Goal: Task Accomplishment & Management: Use online tool/utility

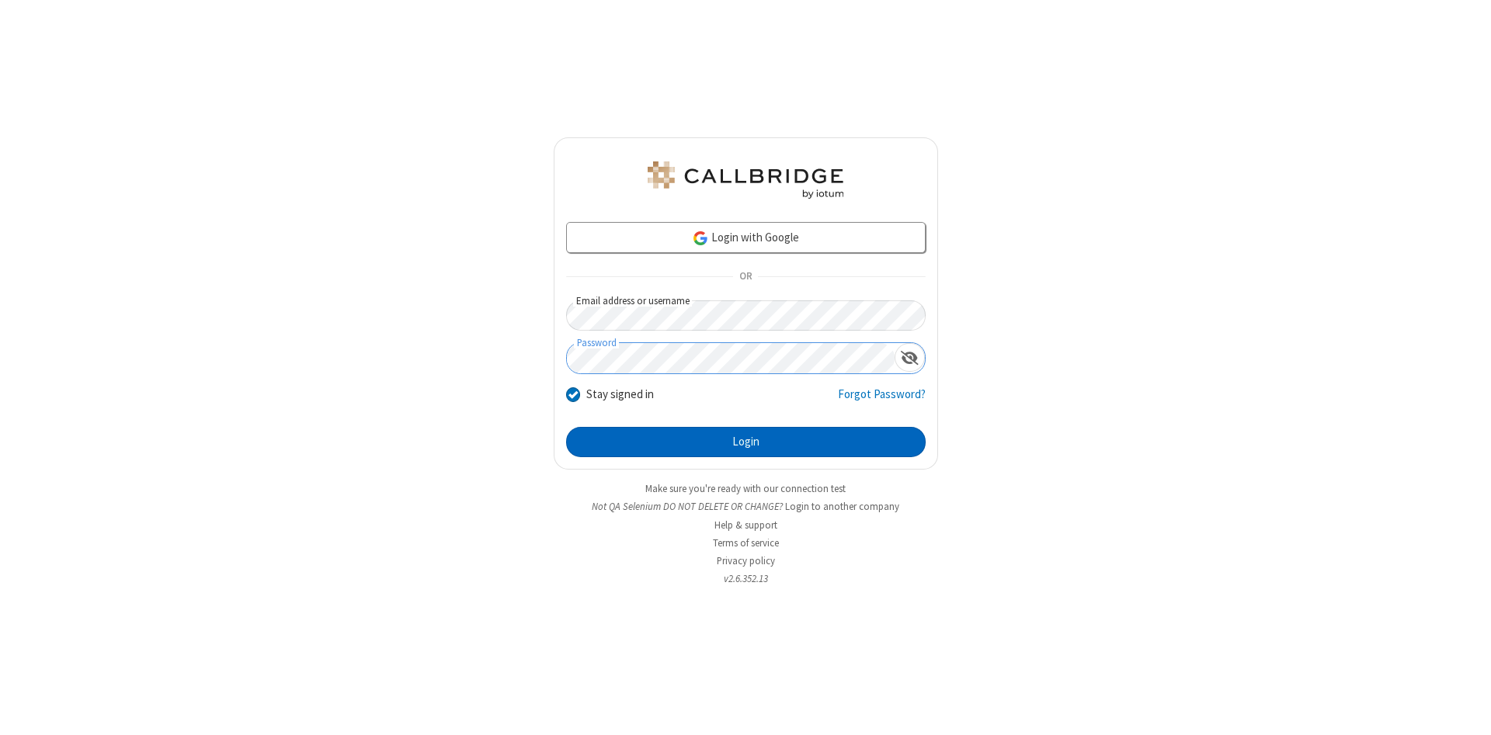
click at [746, 443] on button "Login" at bounding box center [746, 442] width 360 height 31
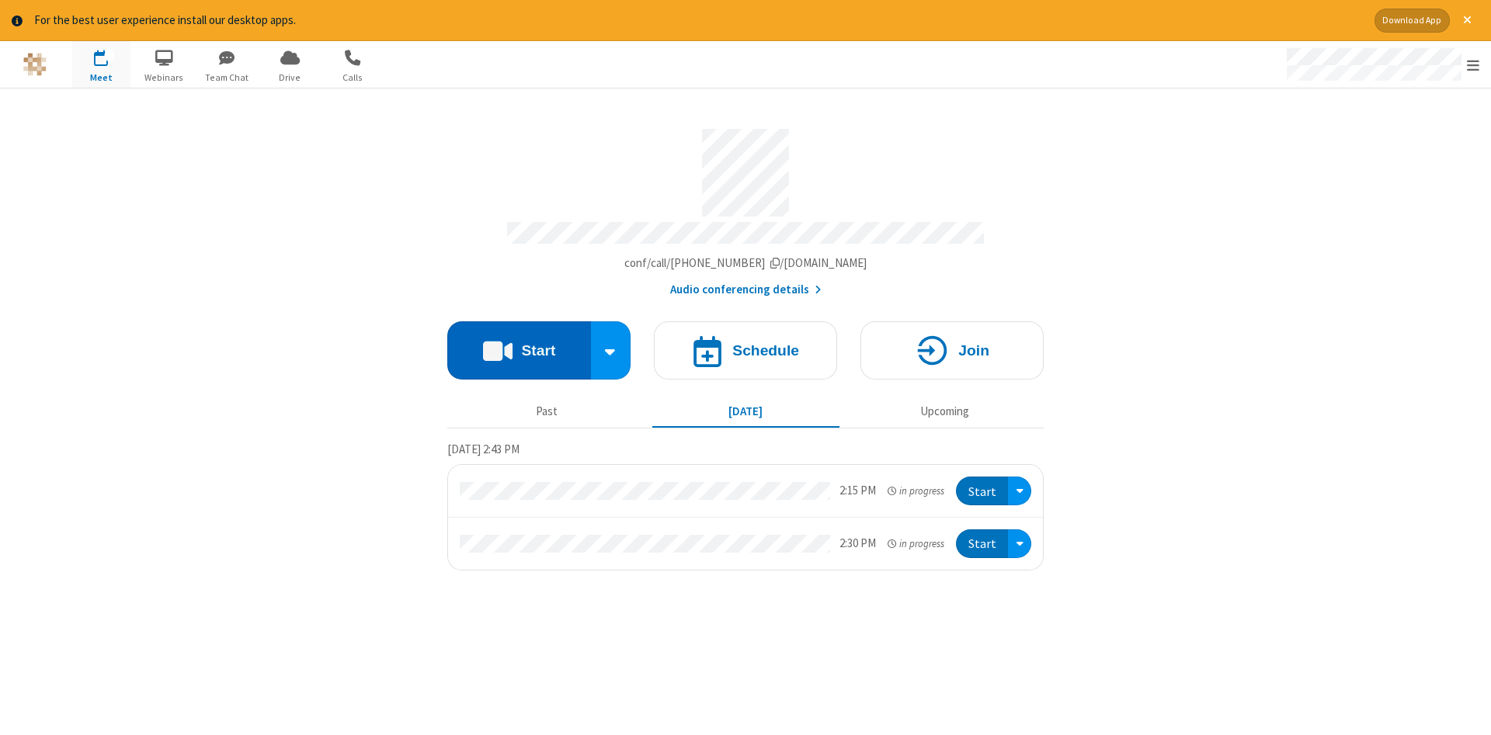
click at [519, 345] on button "Start" at bounding box center [519, 351] width 144 height 58
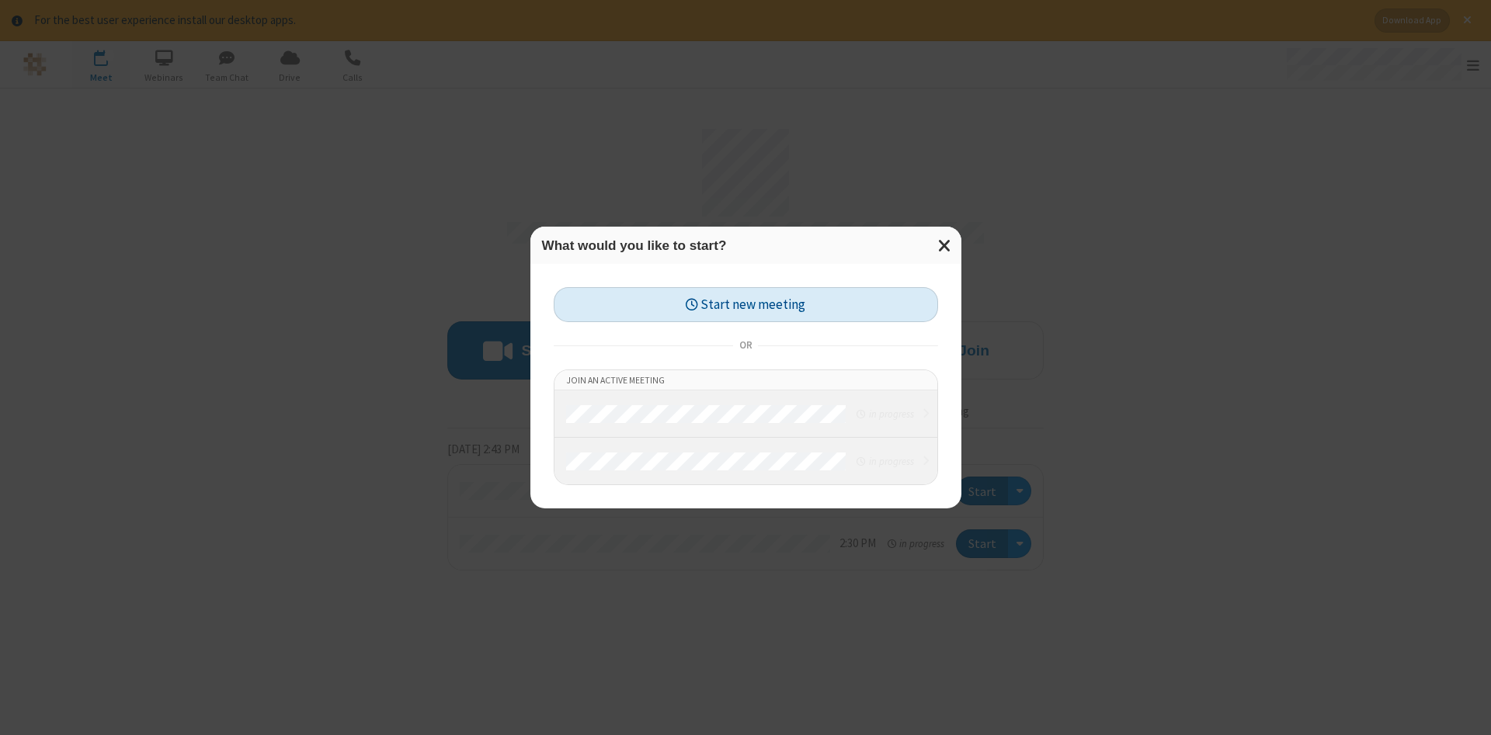
click at [746, 304] on button "Start new meeting" at bounding box center [746, 304] width 384 height 35
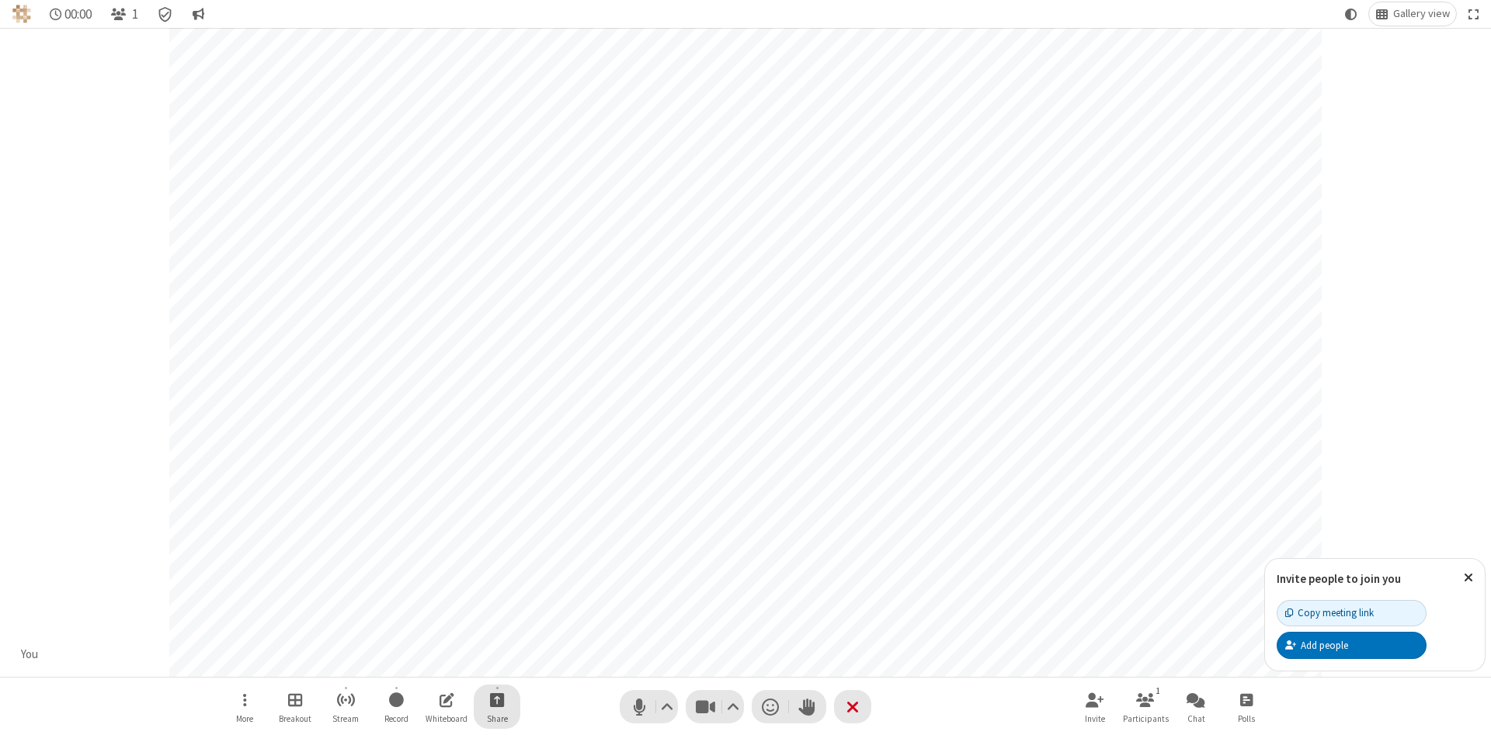
click at [496, 700] on span "Start sharing" at bounding box center [497, 699] width 15 height 19
click at [496, 605] on span "Share additional camera" at bounding box center [506, 608] width 115 height 13
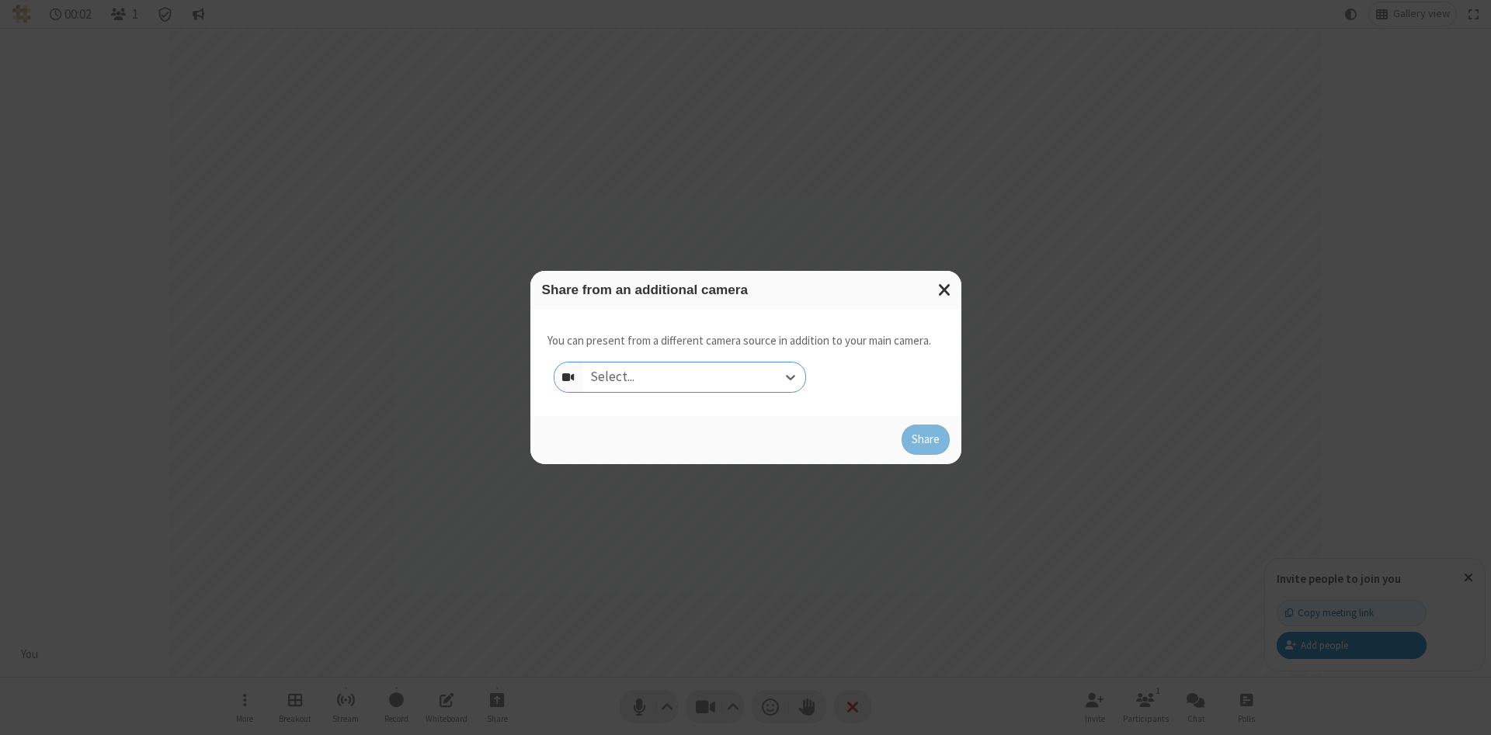
click at [694, 377] on div "Select..." at bounding box center [693, 378] width 223 height 30
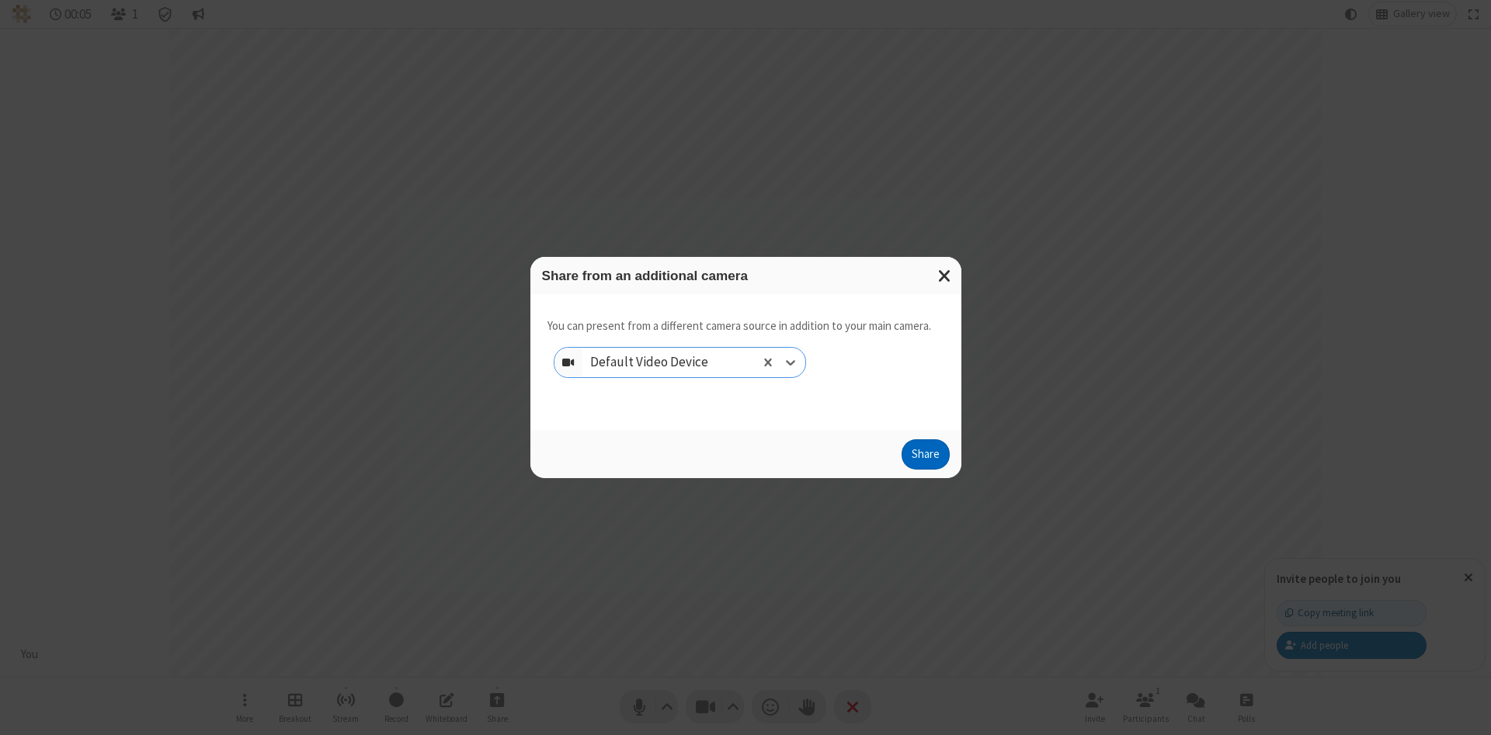
click at [925, 458] on button "Share" at bounding box center [926, 455] width 48 height 31
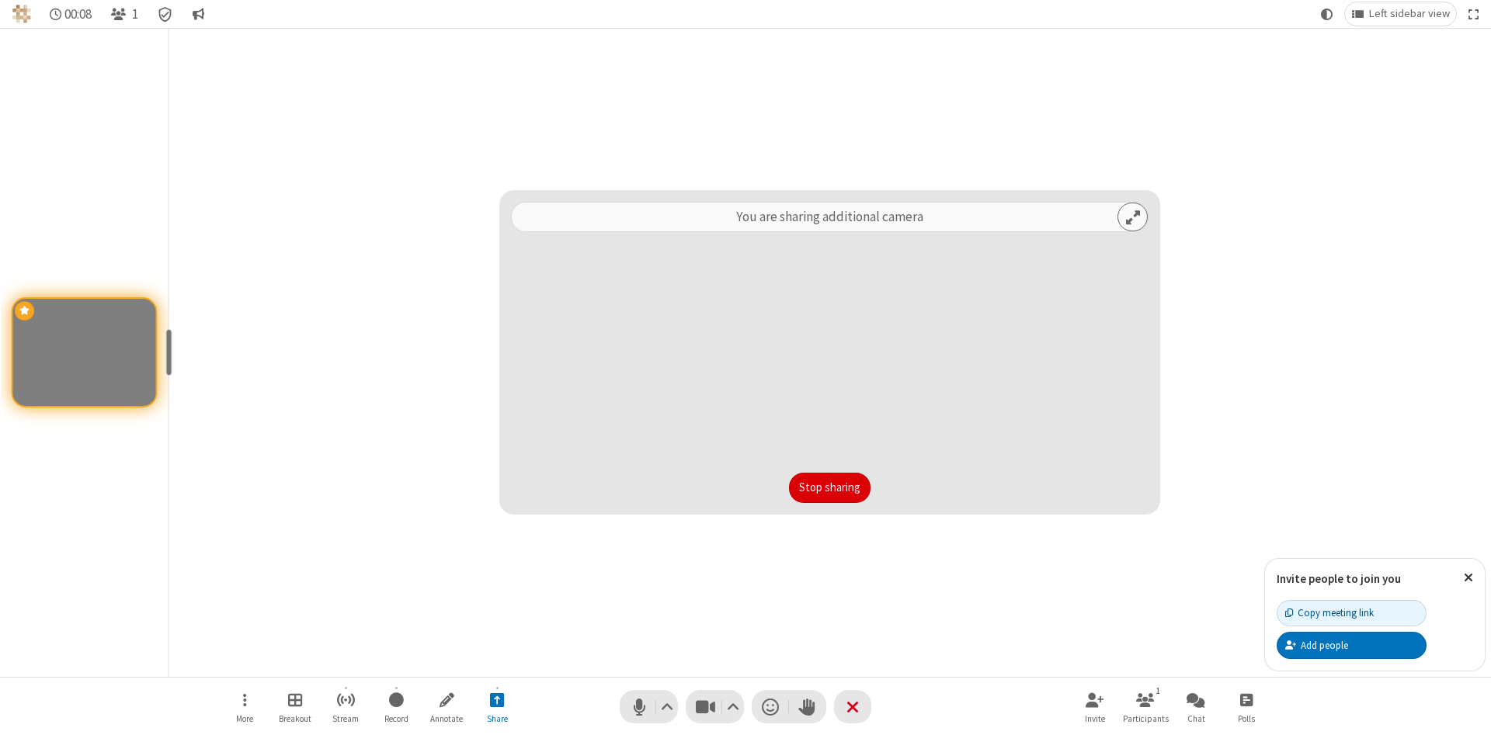
click at [829, 488] on button "Stop sharing" at bounding box center [830, 488] width 82 height 31
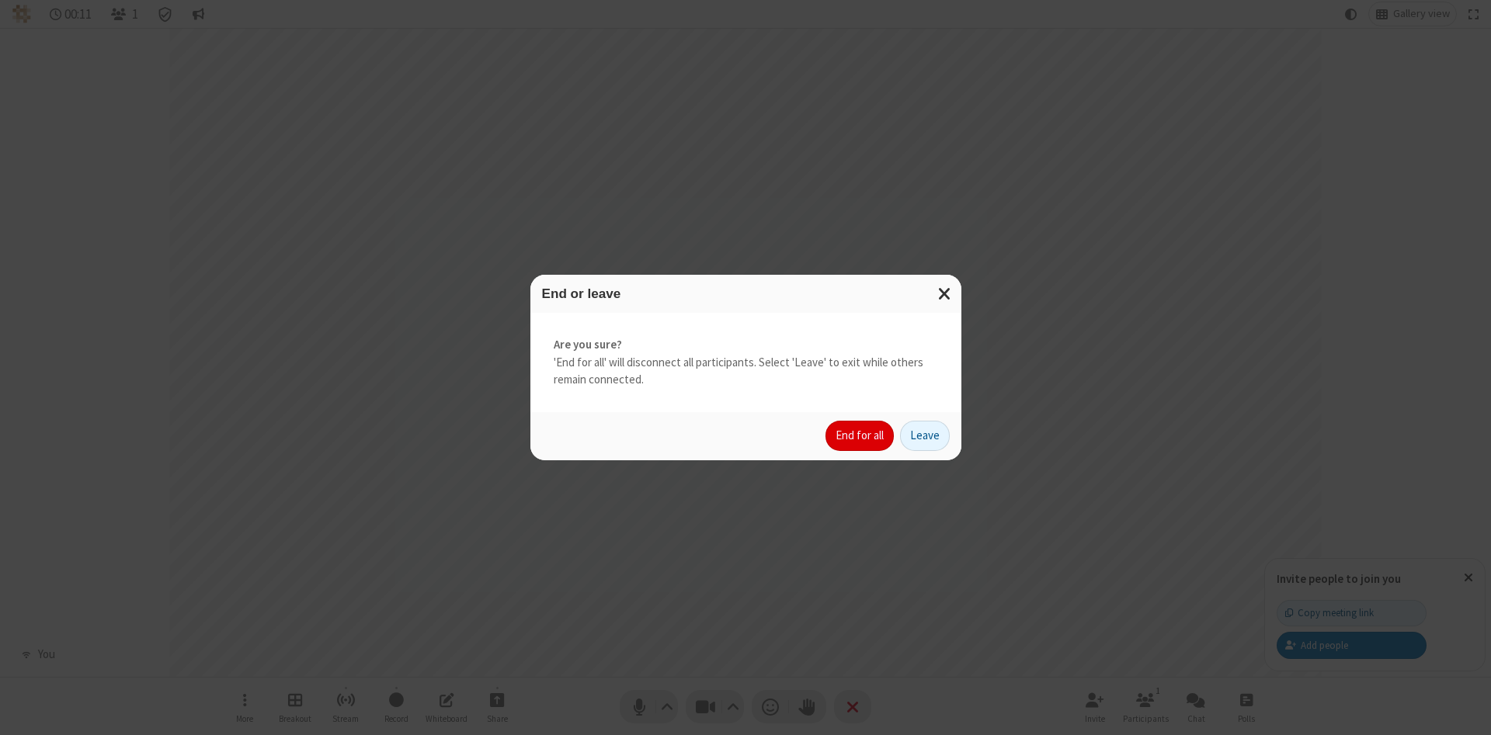
click at [861, 436] on button "End for all" at bounding box center [860, 436] width 68 height 31
